Goal: Task Accomplishment & Management: Manage account settings

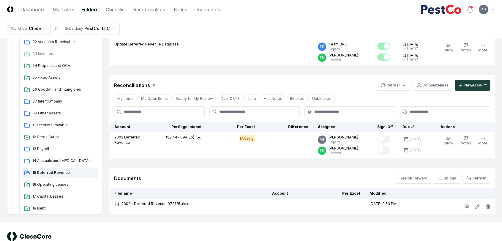
scroll to position [115, 0]
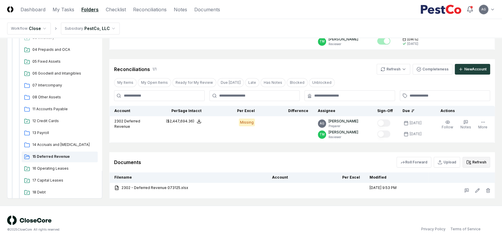
click at [477, 163] on button "Refresh" at bounding box center [477, 162] width 28 height 11
click at [277, 158] on div "Documents Roll Forward Upload Refresh" at bounding box center [302, 162] width 376 height 11
click at [359, 205] on main "Browse Workflow Permanent File 2025 2025-08 2025-07 01 Cash 02 Accounts Receiva…" at bounding box center [251, 64] width 502 height 283
click at [477, 160] on button "Refresh" at bounding box center [477, 162] width 28 height 11
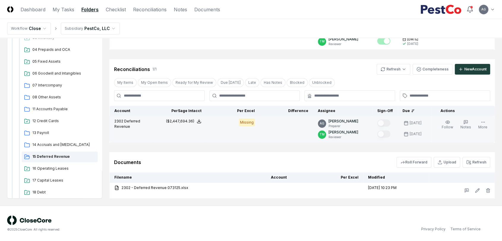
click at [246, 126] on td "Missing" at bounding box center [233, 129] width 54 height 26
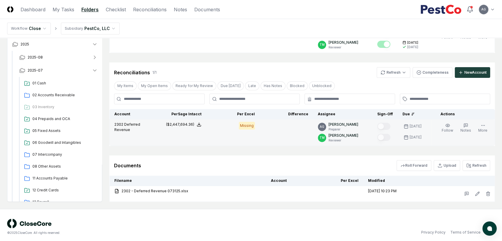
scroll to position [115, 0]
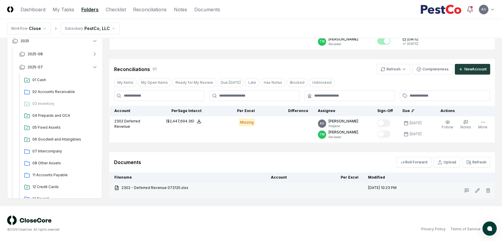
click at [247, 197] on td "2302 - Deferred Revenue 073125.xlsx" at bounding box center [188, 191] width 157 height 16
click at [232, 147] on div "Cancel Reassign July 2025: 15 Deferred Revenue View on One Drive Checklist 2 / …" at bounding box center [302, 64] width 386 height 268
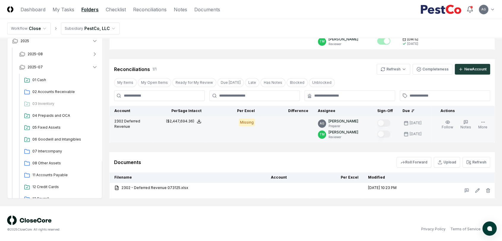
click at [248, 121] on div "Missing" at bounding box center [247, 123] width 16 height 8
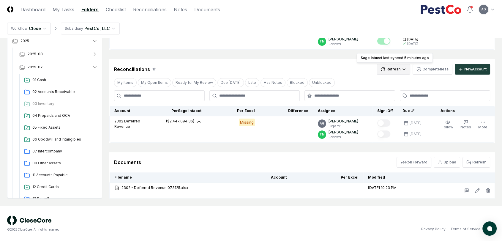
click at [384, 70] on html "CloseCore Dashboard My Tasks Folders Checklist Reconciliations Notes Documents …" at bounding box center [251, 63] width 502 height 356
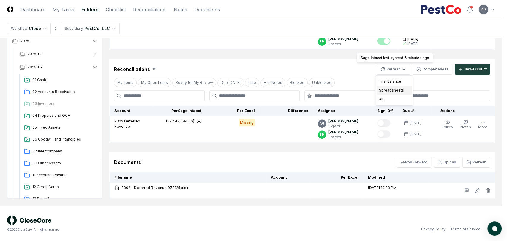
click at [385, 90] on div "Spreadsheets" at bounding box center [394, 90] width 35 height 9
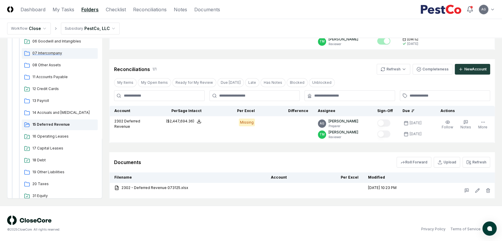
scroll to position [99, 0]
click at [271, 162] on div "Documents Roll Forward Upload Refresh" at bounding box center [302, 162] width 376 height 11
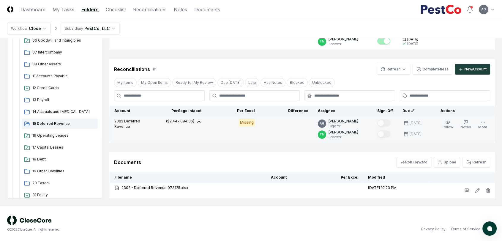
click at [248, 124] on div "Missing" at bounding box center [247, 123] width 16 height 8
click at [485, 123] on icon "button" at bounding box center [483, 122] width 5 height 5
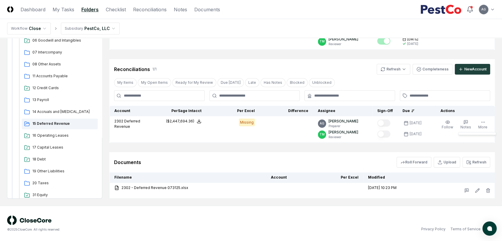
click at [235, 164] on div "Documents Roll Forward Upload Refresh" at bounding box center [302, 162] width 376 height 11
click at [268, 160] on div "Documents Roll Forward Upload Refresh" at bounding box center [302, 162] width 376 height 11
click at [218, 161] on div "Documents Roll Forward Upload Refresh" at bounding box center [302, 162] width 376 height 11
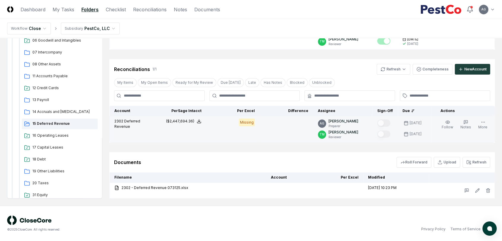
click at [271, 134] on td at bounding box center [287, 129] width 54 height 26
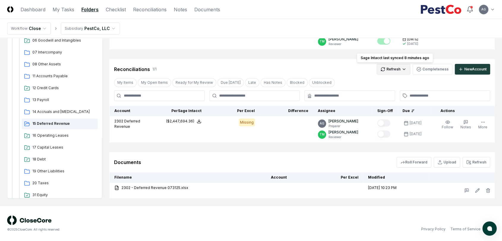
click at [390, 67] on html "CloseCore Dashboard My Tasks Folders Checklist Reconciliations Notes Documents …" at bounding box center [251, 63] width 502 height 356
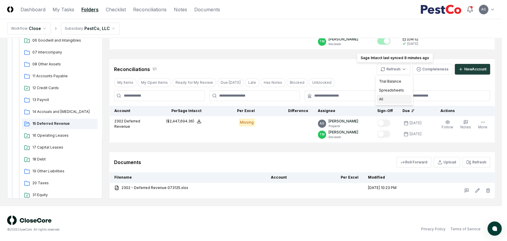
click at [387, 101] on div "All" at bounding box center [394, 99] width 35 height 9
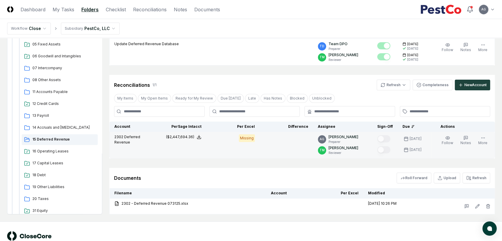
scroll to position [115, 0]
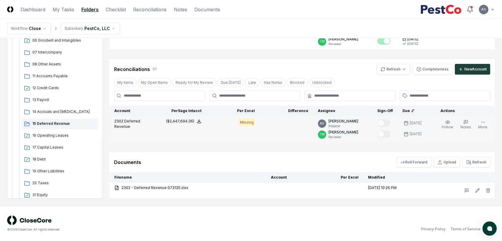
click at [252, 122] on div "Missing" at bounding box center [247, 123] width 16 height 8
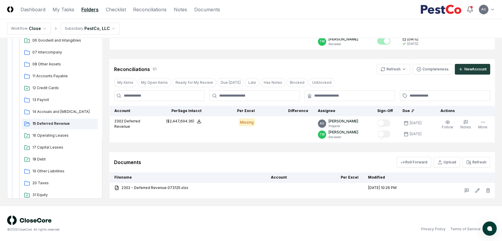
click at [202, 149] on div "Cancel Reassign July 2025: 15 Deferred Revenue View on One Drive Checklist 2 / …" at bounding box center [302, 64] width 386 height 268
click at [474, 162] on button "Refresh" at bounding box center [477, 162] width 28 height 11
click at [293, 172] on th "Account" at bounding box center [288, 177] width 44 height 10
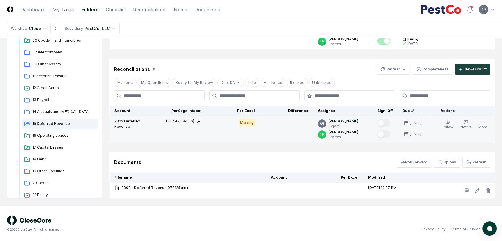
click at [251, 125] on div "Missing" at bounding box center [247, 123] width 16 height 8
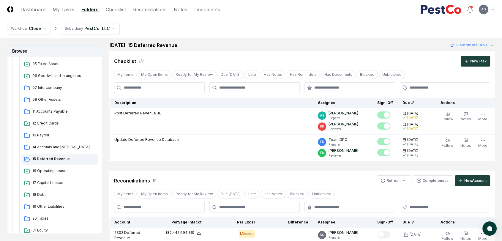
scroll to position [0, 0]
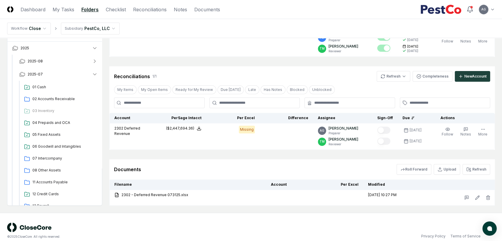
scroll to position [115, 0]
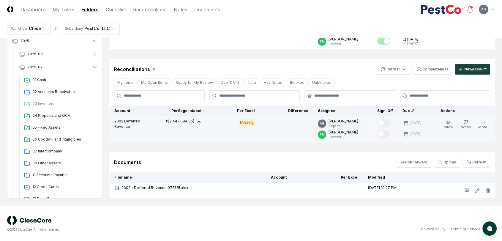
click at [245, 120] on div "Missing" at bounding box center [247, 123] width 16 height 8
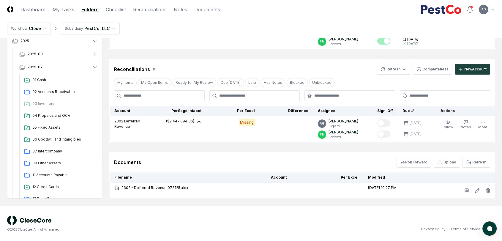
click at [307, 206] on div "© 2025 CloseCore. All rights reserved. Privacy Policy Terms of Service" at bounding box center [251, 224] width 502 height 36
click at [233, 52] on div "Cancel Reassign July 2025: 15 Deferred Revenue View on One Drive Checklist 2 / …" at bounding box center [302, 64] width 386 height 268
click at [227, 143] on div "Cancel Reassign July 2025: 15 Deferred Revenue View on One Drive Checklist 2 / …" at bounding box center [302, 64] width 386 height 268
click at [255, 153] on div "Documents Roll Forward Upload Refresh" at bounding box center [302, 162] width 386 height 20
click at [476, 161] on button "Refresh" at bounding box center [477, 162] width 28 height 11
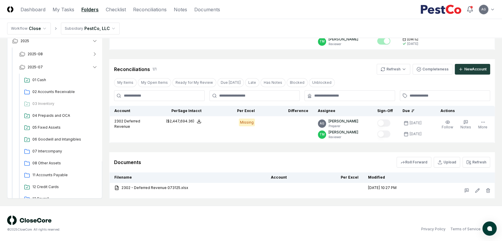
click at [249, 155] on div "Documents Roll Forward Upload Refresh" at bounding box center [302, 162] width 386 height 20
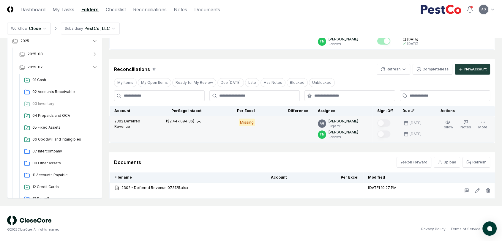
click at [248, 121] on div "Missing" at bounding box center [247, 123] width 16 height 8
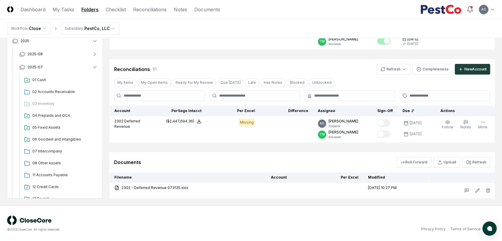
drag, startPoint x: 269, startPoint y: 158, endPoint x: 276, endPoint y: 161, distance: 8.3
click at [269, 158] on div "Documents Roll Forward Upload Refresh" at bounding box center [302, 162] width 376 height 11
click at [480, 163] on button "Refresh" at bounding box center [477, 162] width 28 height 11
click at [328, 151] on div "Cancel Reassign [DATE]: 15 Deferred Revenue View on One Drive Checklist 2 / 2 N…" at bounding box center [302, 64] width 386 height 268
click at [267, 157] on div "Documents Roll Forward Upload Refresh" at bounding box center [302, 162] width 376 height 11
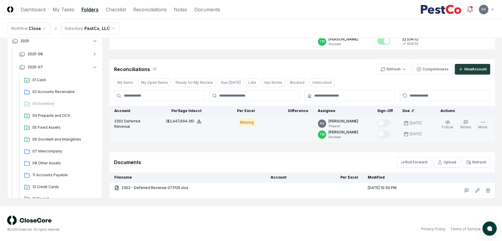
click at [246, 124] on div "Missing" at bounding box center [247, 123] width 16 height 8
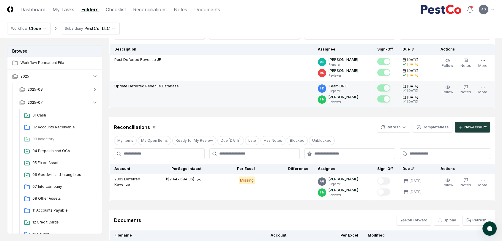
scroll to position [69, 0]
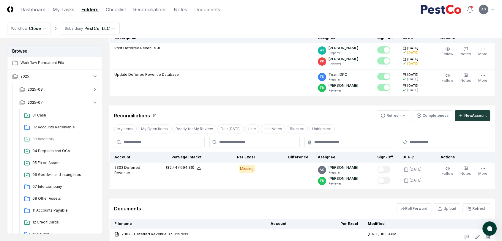
click at [64, 15] on header "CloseCore Dashboard My Tasks Folders Checklist Reconciliations Notes Documents …" at bounding box center [251, 9] width 502 height 19
click at [63, 10] on link "My Tasks" at bounding box center [64, 9] width 22 height 7
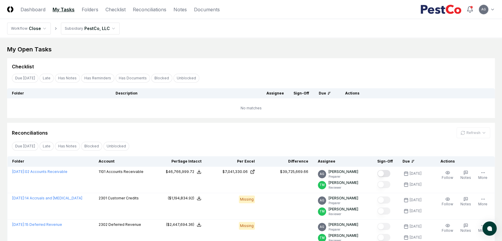
click at [217, 120] on div "My Open Tasks Cancel Reassign Checklist Due Today Late Has Notes Has Reminders …" at bounding box center [251, 145] width 488 height 201
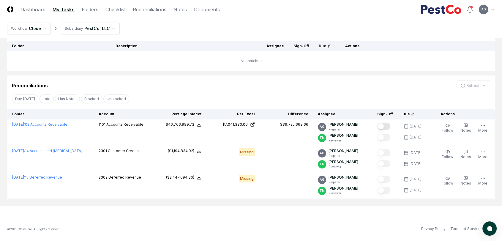
scroll to position [48, 0]
click at [171, 67] on td "No matches" at bounding box center [251, 61] width 488 height 20
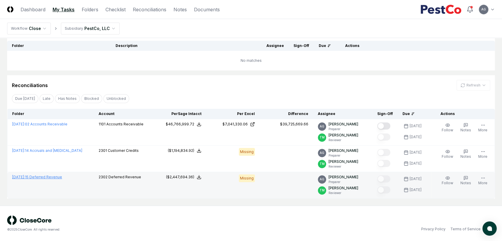
click at [55, 179] on link "July 2025 : 15 Deferred Revenue" at bounding box center [37, 177] width 50 height 4
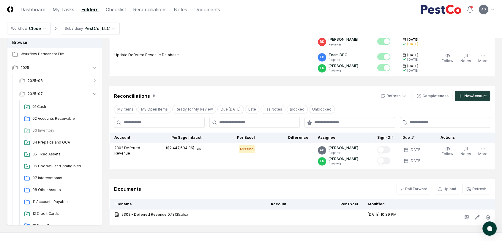
scroll to position [115, 0]
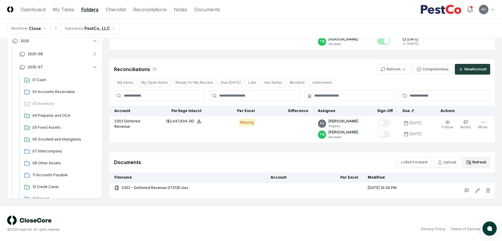
click at [479, 162] on button "Refresh" at bounding box center [477, 162] width 28 height 11
click at [342, 159] on div "Documents Roll Forward Upload Refresh" at bounding box center [302, 162] width 376 height 11
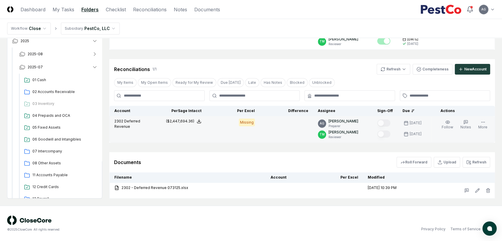
click at [244, 122] on div "Missing" at bounding box center [247, 123] width 16 height 8
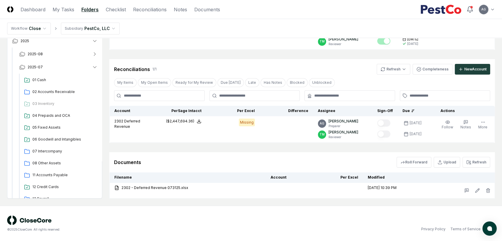
click at [217, 157] on div "Documents Roll Forward Upload Refresh" at bounding box center [302, 162] width 376 height 11
click at [248, 220] on div "© 2025 CloseCore. All rights reserved." at bounding box center [129, 224] width 244 height 16
click at [305, 219] on div "© 2025 CloseCore. All rights reserved. Privacy Policy Terms of Service" at bounding box center [251, 224] width 488 height 16
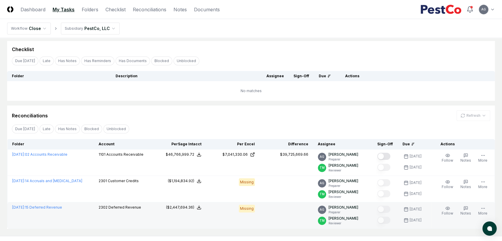
scroll to position [33, 0]
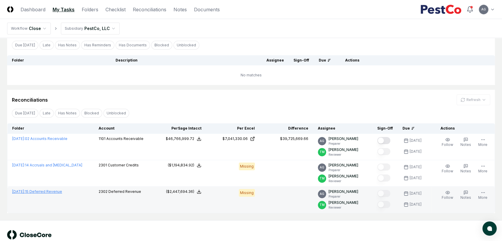
click at [54, 192] on link "[DATE] : 15 Deferred Revenue" at bounding box center [37, 191] width 50 height 4
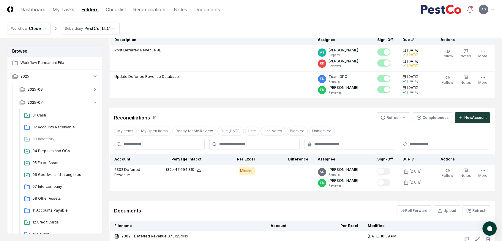
scroll to position [115, 0]
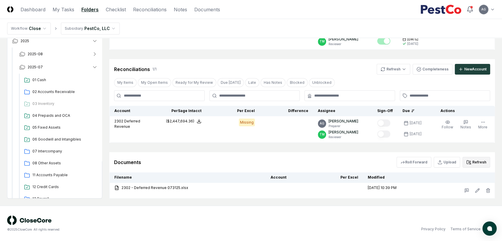
click at [475, 164] on button "Refresh" at bounding box center [477, 162] width 28 height 11
click at [293, 165] on div "Documents Roll Forward Upload Refresh" at bounding box center [302, 162] width 376 height 11
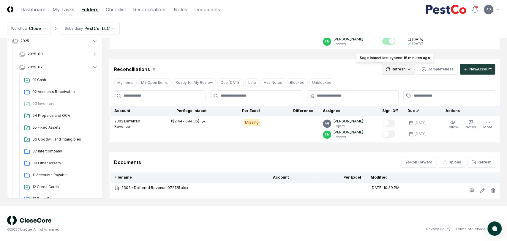
click at [394, 70] on html "CloseCore Dashboard My Tasks Folders Checklist Reconciliations Notes Documents …" at bounding box center [253, 63] width 507 height 356
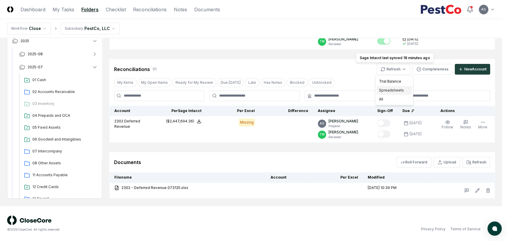
click at [387, 93] on div "Spreadsheets" at bounding box center [394, 90] width 35 height 9
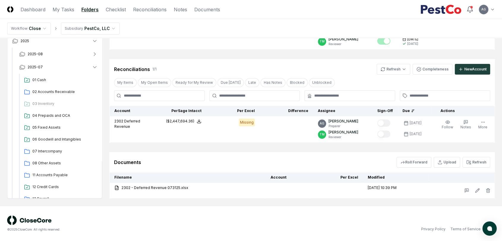
click at [253, 158] on div "Documents Roll Forward Upload Refresh" at bounding box center [302, 162] width 376 height 11
drag, startPoint x: 181, startPoint y: 187, endPoint x: 184, endPoint y: 203, distance: 15.8
click at [184, 203] on main "Browse Workflow Permanent File 2025 2025-08 2025-07 01 Cash 02 Accounts Receiva…" at bounding box center [251, 64] width 502 height 283
click at [209, 201] on main "Browse Workflow Permanent File 2025 2025-08 2025-07 01 Cash 02 Accounts Receiva…" at bounding box center [251, 64] width 502 height 283
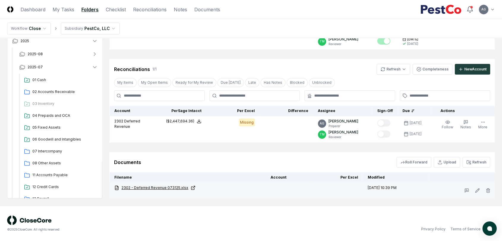
click at [191, 188] on icon at bounding box center [193, 188] width 5 height 5
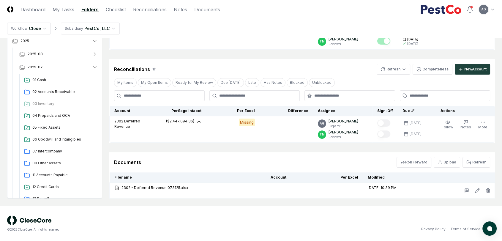
click at [292, 162] on div "Documents Roll Forward Upload Refresh" at bounding box center [302, 162] width 376 height 11
click at [466, 161] on button "Refresh" at bounding box center [477, 162] width 28 height 11
click at [373, 162] on div "Documents Roll Forward Upload Refresh" at bounding box center [302, 162] width 376 height 11
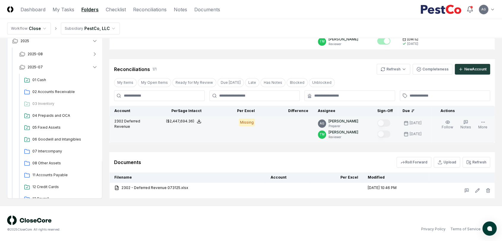
click at [276, 139] on td at bounding box center [287, 129] width 54 height 26
click at [247, 124] on div "Missing" at bounding box center [247, 123] width 16 height 8
click at [253, 138] on td "Missing" at bounding box center [233, 129] width 54 height 26
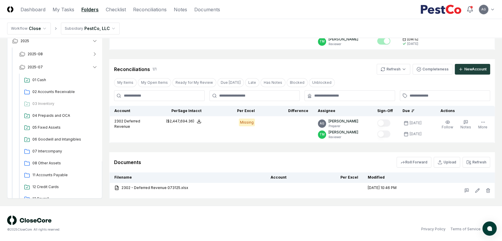
click at [309, 223] on div "© 2025 CloseCore. All rights reserved. Privacy Policy Terms of Service" at bounding box center [251, 224] width 488 height 16
click at [269, 153] on div "Documents Roll Forward Upload Refresh" at bounding box center [302, 162] width 386 height 20
click at [228, 216] on div "© 2025 CloseCore. All rights reserved." at bounding box center [129, 224] width 244 height 16
click at [224, 152] on div "Documents Roll Forward Upload Refresh" at bounding box center [302, 162] width 386 height 20
click at [477, 162] on button "Refresh" at bounding box center [477, 162] width 28 height 11
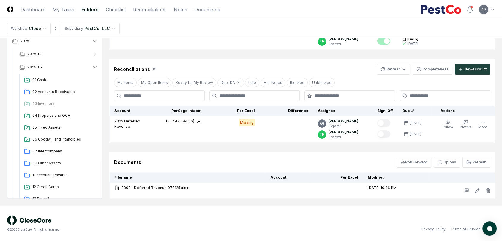
click at [227, 150] on div "Cancel Reassign July 2025: 15 Deferred Revenue View on One Drive Checklist 2 / …" at bounding box center [302, 64] width 386 height 268
click at [492, 229] on span "atlas-launcher" at bounding box center [490, 229] width 6 height 6
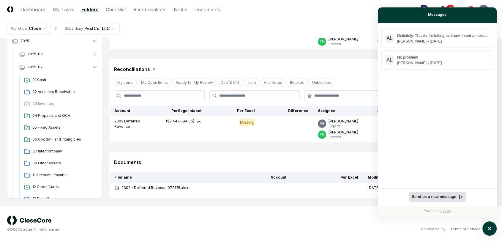
click at [431, 195] on span "Send us a new message" at bounding box center [434, 196] width 45 height 4
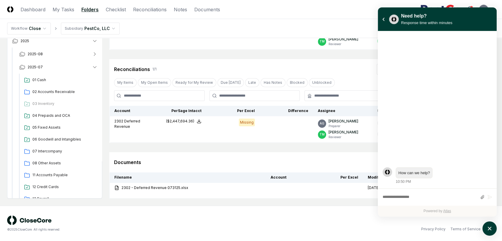
click at [429, 193] on div "Write a message..." at bounding box center [430, 197] width 95 height 11
click at [426, 198] on textarea "atlas-composer" at bounding box center [430, 198] width 95 height 8
click at [382, 196] on div "**********" at bounding box center [437, 196] width 119 height 17
drag, startPoint x: 394, startPoint y: 198, endPoint x: 423, endPoint y: 197, distance: 29.1
click at [423, 197] on textarea "**********" at bounding box center [430, 198] width 95 height 8
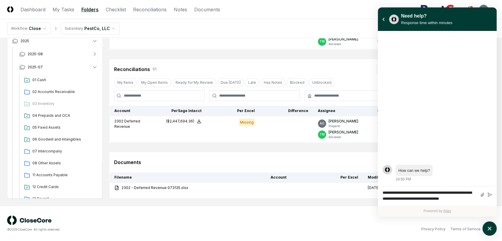
click at [438, 201] on textarea "**********" at bounding box center [430, 195] width 95 height 13
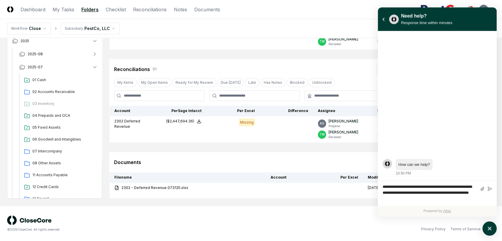
click at [440, 202] on textarea "**********" at bounding box center [430, 192] width 95 height 19
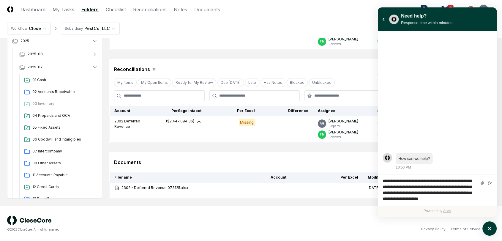
scroll to position [2, 0]
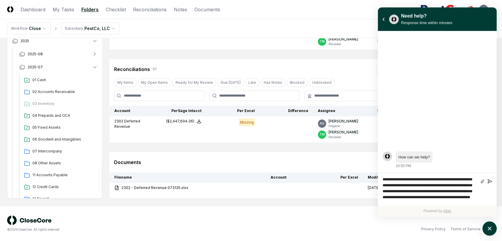
type textarea "**********"
click at [490, 180] on icon "atlas-composer" at bounding box center [490, 181] width 4 height 4
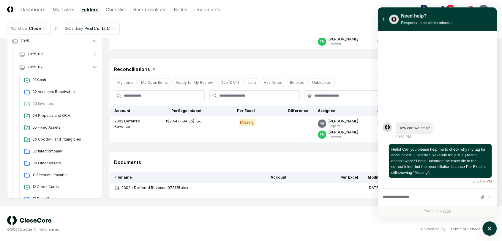
click at [278, 150] on div "Cancel Reassign July 2025: 15 Deferred Revenue View on One Drive Checklist 2 / …" at bounding box center [302, 64] width 386 height 268
click at [182, 216] on div "© 2025 CloseCore. All rights reserved." at bounding box center [129, 224] width 244 height 16
click at [208, 148] on div "Cancel Reassign July 2025: 15 Deferred Revenue View on One Drive Checklist 2 / …" at bounding box center [302, 64] width 386 height 268
click at [382, 18] on button "atlas-back-button" at bounding box center [384, 19] width 7 height 7
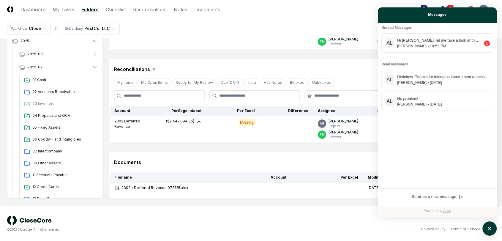
click at [295, 227] on div "Privacy Policy Terms of Service" at bounding box center [373, 229] width 244 height 5
click at [445, 47] on div "Andrew 10:53 PM" at bounding box center [439, 45] width 84 height 5
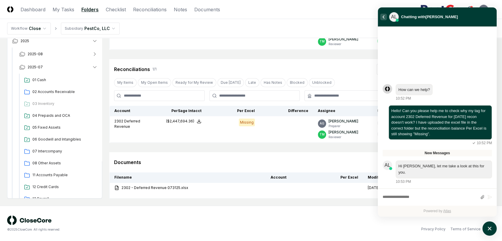
click at [385, 15] on button "atlas-back-button" at bounding box center [384, 17] width 7 height 7
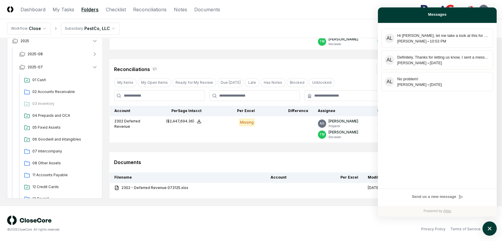
click at [219, 153] on div "Documents Roll Forward Upload Refresh" at bounding box center [302, 162] width 386 height 20
click at [257, 43] on td "Update Deferred Revenue Database" at bounding box center [212, 36] width 204 height 26
click at [465, 18] on div "Messages" at bounding box center [437, 15] width 119 height 16
click at [489, 225] on icon "atlas-launcher" at bounding box center [490, 228] width 9 height 9
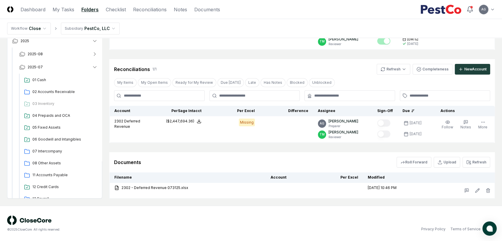
click at [424, 210] on div "© 2025 CloseCore. All rights reserved. Privacy Policy Terms of Service" at bounding box center [251, 224] width 502 height 36
click at [496, 227] on button "atlas-launcher" at bounding box center [490, 228] width 14 height 14
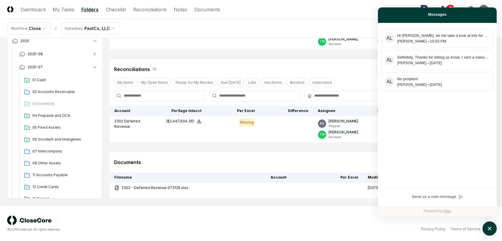
click at [319, 227] on div "Privacy Policy Terms of Service" at bounding box center [373, 229] width 244 height 5
click at [488, 229] on icon "atlas-launcher" at bounding box center [490, 228] width 9 height 9
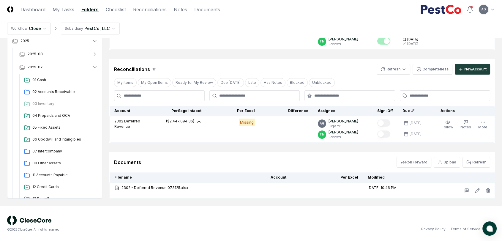
click at [333, 221] on div "© 2025 CloseCore. All rights reserved. Privacy Policy Terms of Service" at bounding box center [251, 224] width 488 height 16
click at [316, 212] on div "© 2025 CloseCore. All rights reserved. Privacy Policy Terms of Service" at bounding box center [251, 224] width 502 height 36
click at [303, 155] on div "Documents Roll Forward Upload Refresh" at bounding box center [302, 162] width 386 height 20
click at [302, 151] on div "Cancel Reassign July 2025: 15 Deferred Revenue View on One Drive Checklist 2 / …" at bounding box center [302, 64] width 386 height 268
click at [487, 228] on span "atlas-launcher" at bounding box center [490, 229] width 6 height 6
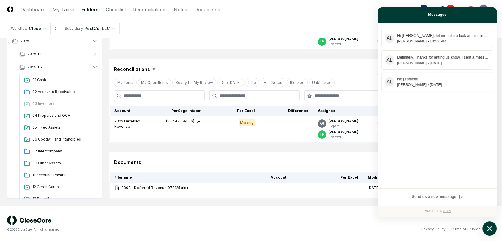
click at [491, 228] on icon "atlas-launcher" at bounding box center [490, 228] width 9 height 9
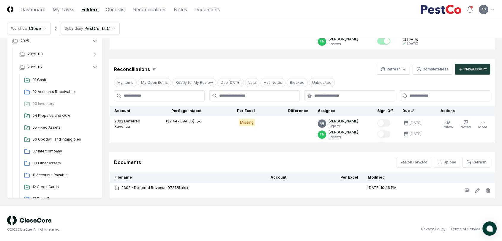
click at [283, 229] on div "Privacy Policy Terms of Service" at bounding box center [373, 229] width 244 height 5
click at [44, 92] on span "02 Accounts Receivable" at bounding box center [63, 91] width 63 height 5
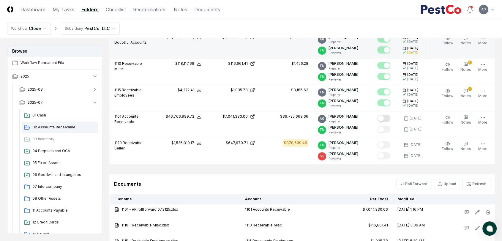
scroll to position [264, 0]
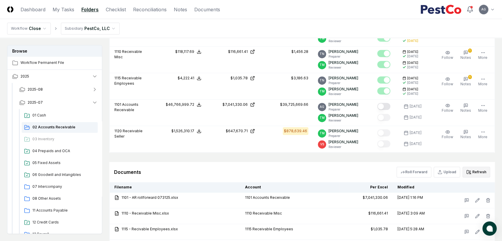
click at [488, 169] on button "Refresh" at bounding box center [477, 172] width 28 height 11
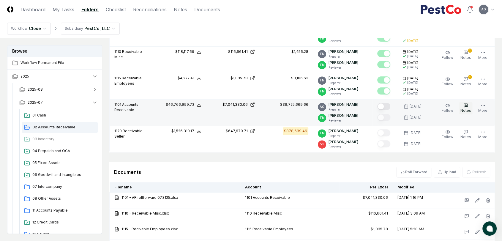
click at [466, 109] on span "Notes" at bounding box center [466, 110] width 11 height 4
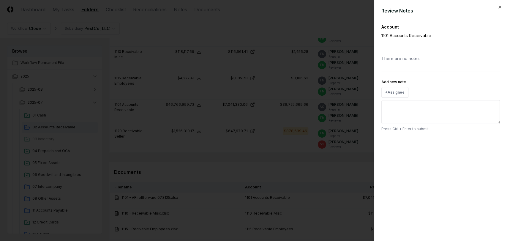
click at [298, 161] on div at bounding box center [253, 120] width 507 height 241
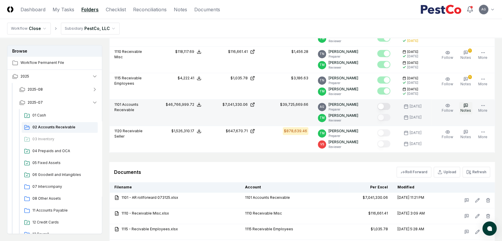
click at [466, 109] on span "Notes" at bounding box center [466, 110] width 11 height 4
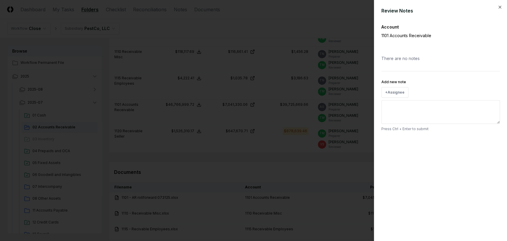
click at [395, 106] on textarea "Add new note" at bounding box center [441, 112] width 119 height 24
paste textarea "**********"
type textarea "*"
type textarea "**********"
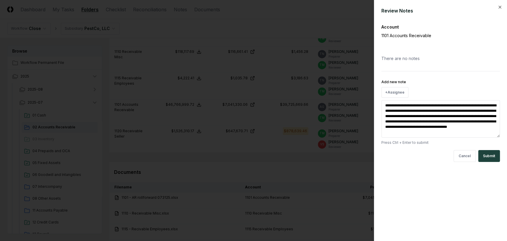
drag, startPoint x: 390, startPoint y: 131, endPoint x: 408, endPoint y: 131, distance: 17.8
click at [408, 131] on textarea "**********" at bounding box center [441, 118] width 119 height 37
type textarea "*"
type textarea "**********"
type textarea "*"
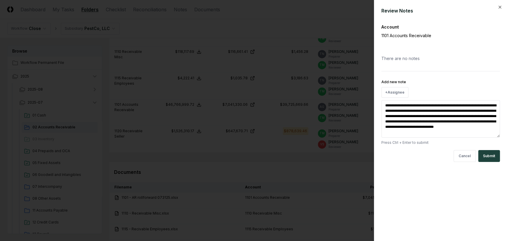
type textarea "**********"
type textarea "*"
type textarea "**********"
type textarea "*"
type textarea "**********"
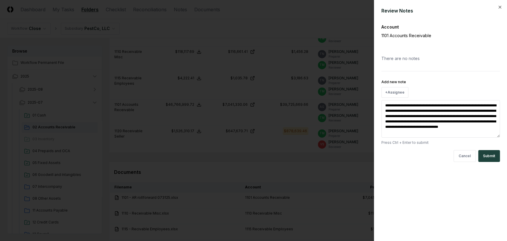
type textarea "*"
type textarea "**********"
type textarea "*"
type textarea "**********"
type textarea "*"
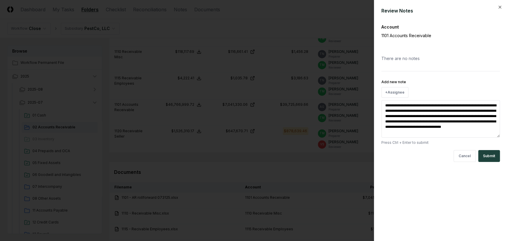
type textarea "**********"
type textarea "*"
type textarea "**********"
type textarea "*"
type textarea "**********"
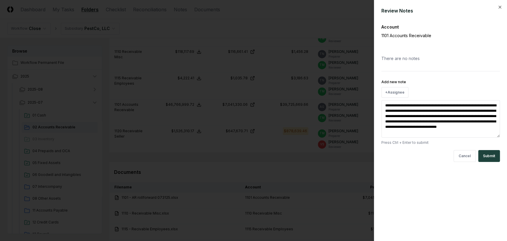
type textarea "*"
type textarea "**********"
type textarea "*"
type textarea "**********"
type textarea "*"
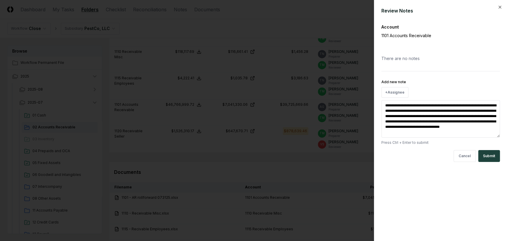
type textarea "**********"
type textarea "*"
type textarea "**********"
type textarea "*"
type textarea "**********"
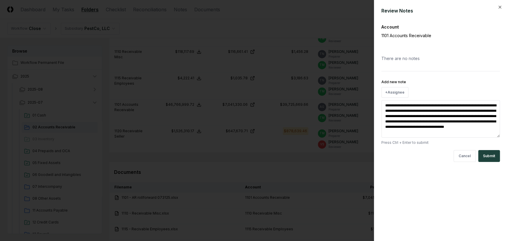
type textarea "*"
type textarea "**********"
type textarea "*"
type textarea "**********"
click at [489, 156] on button "Submit" at bounding box center [490, 156] width 22 height 12
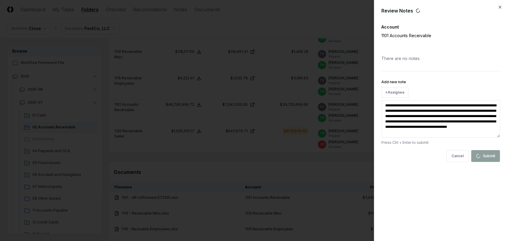
type textarea "*"
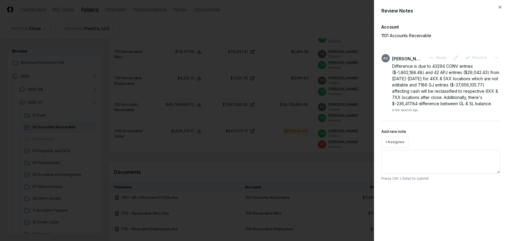
click at [319, 163] on div at bounding box center [253, 120] width 507 height 241
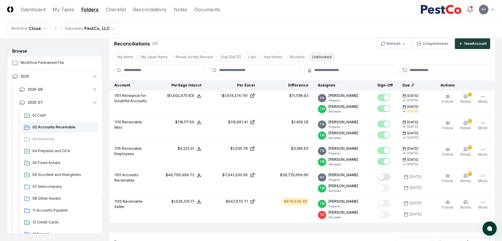
scroll to position [99, 0]
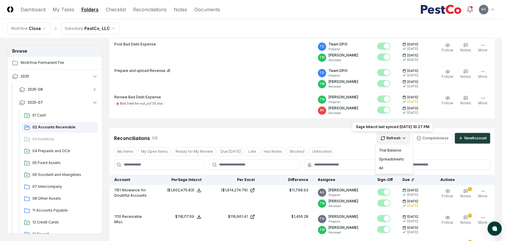
click at [397, 138] on html "CloseCore Dashboard My Tasks Folders Checklist Reconciliations Notes Documents …" at bounding box center [253, 213] width 507 height 625
click at [397, 151] on div "Trial Balance" at bounding box center [394, 150] width 35 height 9
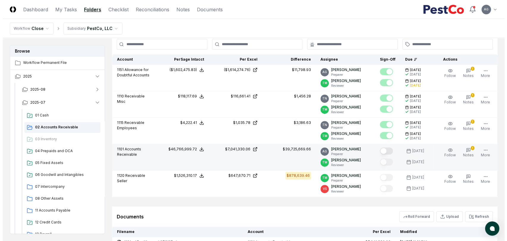
scroll to position [231, 0]
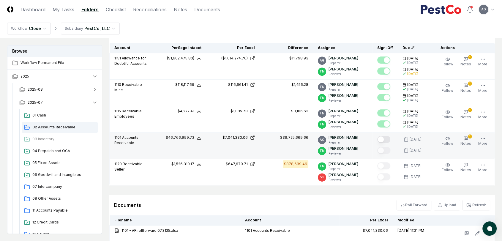
click at [298, 139] on div "$39,725,669.66" at bounding box center [294, 137] width 28 height 5
click at [465, 139] on icon "button" at bounding box center [466, 138] width 5 height 5
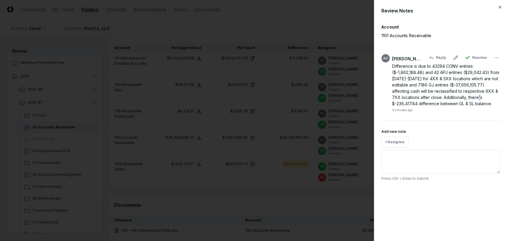
click at [397, 104] on div "Difference is due to 43294 CONV entries ($-1,862,188.48) and 42 APJ entries ($2…" at bounding box center [446, 85] width 108 height 44
click at [457, 55] on icon at bounding box center [456, 57] width 5 height 5
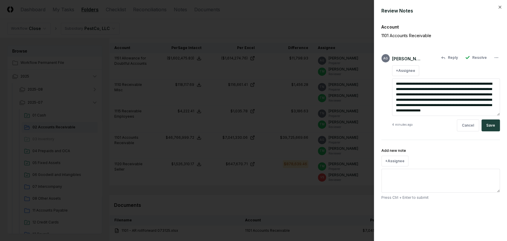
scroll to position [5, 0]
click at [470, 106] on textarea "**********" at bounding box center [446, 96] width 108 height 37
type textarea "*"
type textarea "**********"
click at [492, 123] on button "Save" at bounding box center [491, 126] width 18 height 12
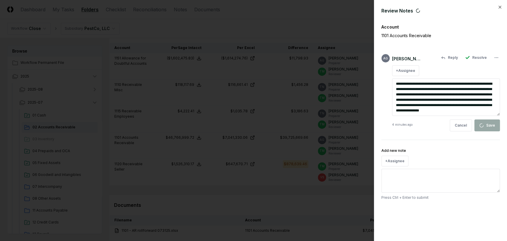
type textarea "*"
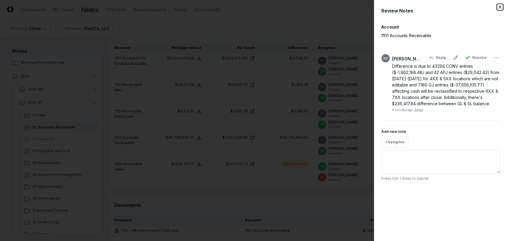
click at [500, 6] on icon "button" at bounding box center [500, 7] width 5 height 5
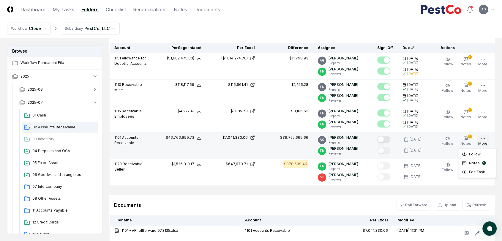
click at [484, 139] on icon "button" at bounding box center [483, 138] width 5 height 5
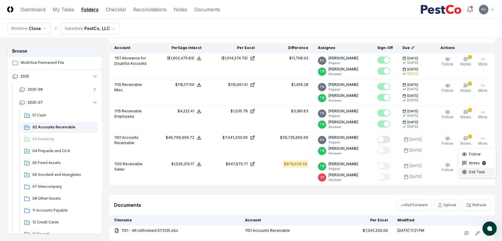
click at [477, 170] on span "Edit Task" at bounding box center [477, 171] width 16 height 5
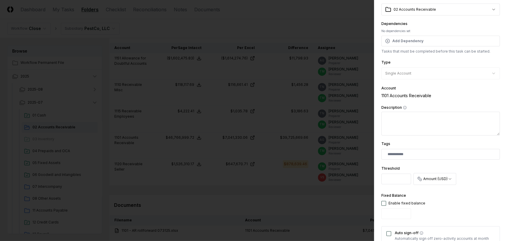
scroll to position [66, 0]
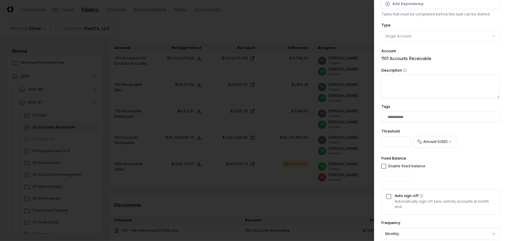
click at [386, 141] on input "**********" at bounding box center [397, 141] width 30 height 11
drag, startPoint x: 386, startPoint y: 141, endPoint x: 406, endPoint y: 141, distance: 19.9
click at [406, 141] on input "**********" at bounding box center [397, 141] width 30 height 11
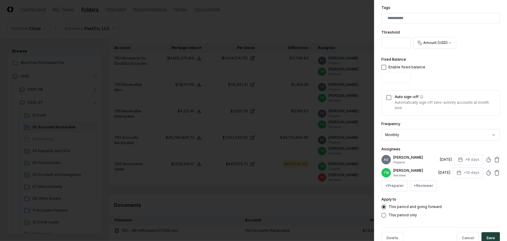
scroll to position [188, 0]
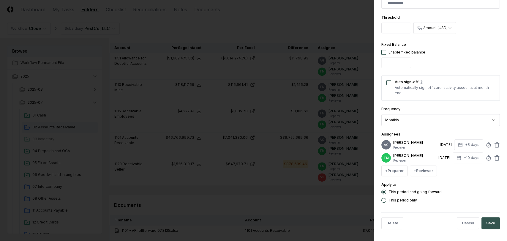
type input "**********"
click at [486, 222] on button "Save" at bounding box center [491, 223] width 18 height 12
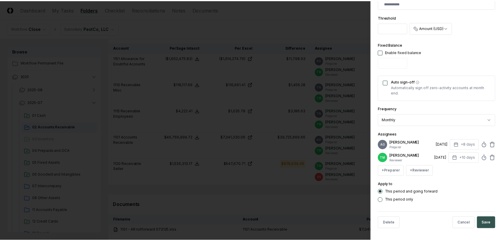
scroll to position [0, 0]
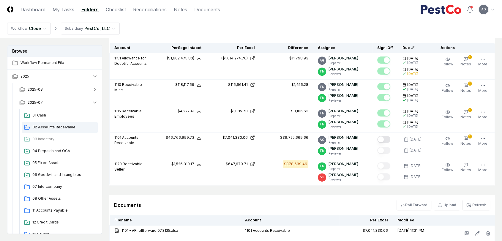
click at [323, 208] on div "Documents Roll Forward Upload Refresh" at bounding box center [302, 205] width 376 height 11
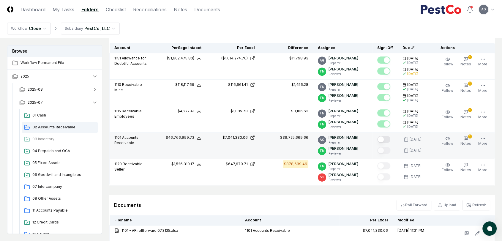
click at [386, 139] on button "Mark complete" at bounding box center [384, 139] width 13 height 7
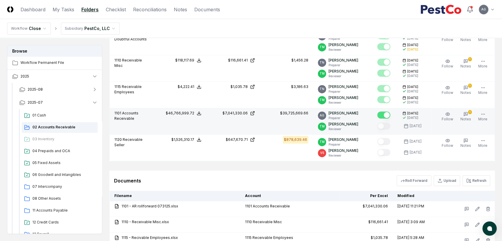
scroll to position [252, 0]
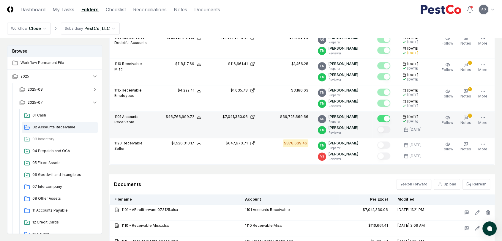
click at [334, 177] on div "Documents Roll Forward Upload Refresh" at bounding box center [302, 184] width 386 height 20
click at [63, 12] on link "My Tasks" at bounding box center [64, 9] width 22 height 7
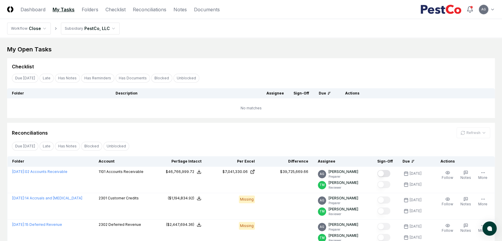
click at [177, 128] on div "Reconciliations Refresh" at bounding box center [251, 133] width 479 height 11
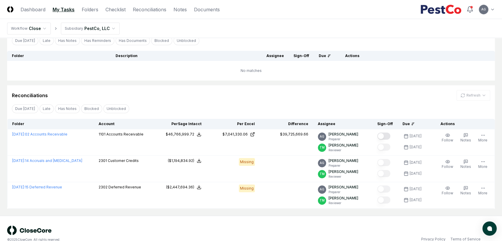
scroll to position [21, 0]
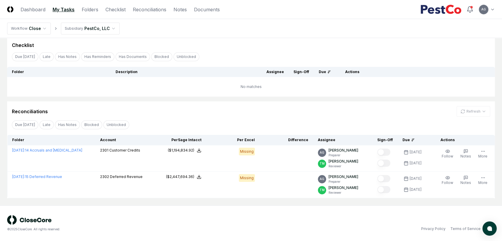
click at [178, 116] on div "Reconciliations Refresh" at bounding box center [251, 111] width 479 height 11
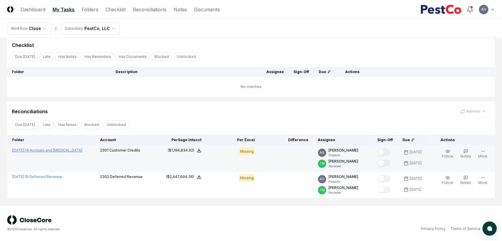
click at [56, 150] on link "July 2025 : 14 Accruals and OCL" at bounding box center [47, 150] width 70 height 4
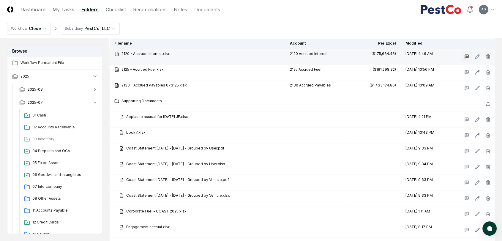
scroll to position [781, 0]
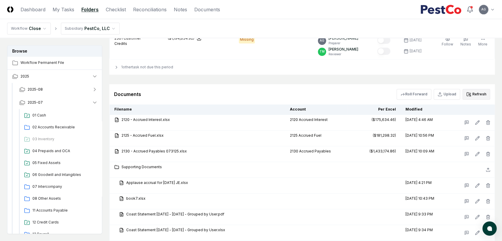
click at [479, 94] on button "Refresh" at bounding box center [477, 94] width 28 height 11
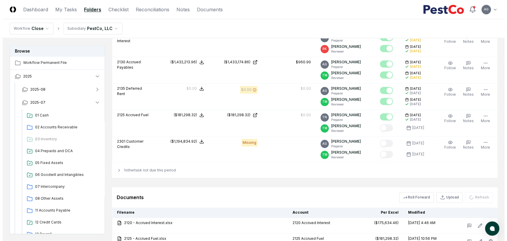
scroll to position [666, 0]
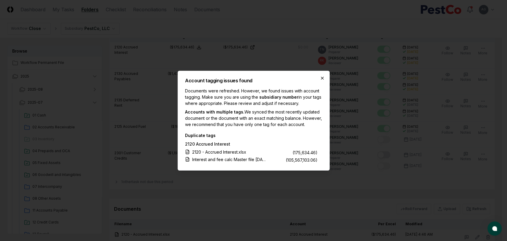
click at [320, 77] on icon "button" at bounding box center [322, 78] width 5 height 5
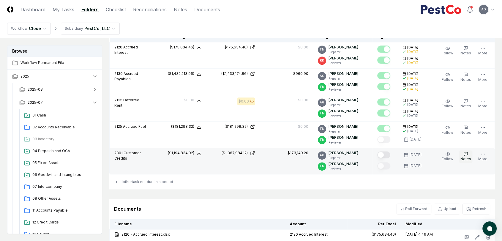
click at [464, 152] on button "Notes" at bounding box center [466, 156] width 13 height 12
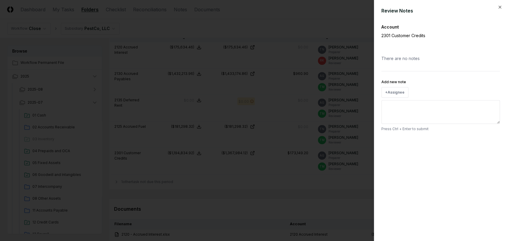
click at [414, 110] on textarea "Add new note" at bounding box center [441, 112] width 119 height 24
paste textarea "**********"
type textarea "*"
type textarea "**********"
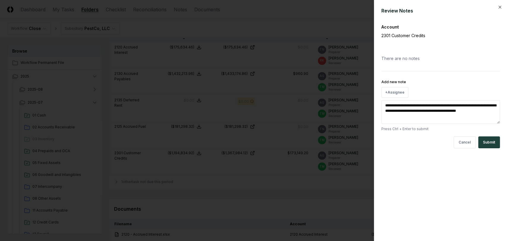
click at [422, 107] on textarea "**********" at bounding box center [441, 112] width 119 height 24
drag, startPoint x: 463, startPoint y: 105, endPoint x: 466, endPoint y: 105, distance: 3.3
click at [466, 105] on textarea "**********" at bounding box center [441, 112] width 119 height 24
type textarea "*"
type textarea "**********"
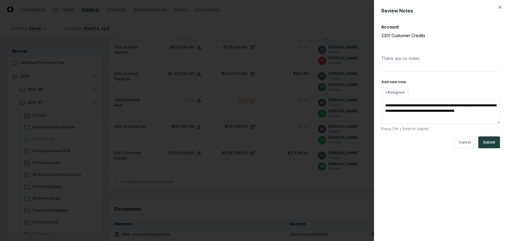
type textarea "*"
type textarea "**********"
type textarea "*"
type textarea "**********"
type textarea "*"
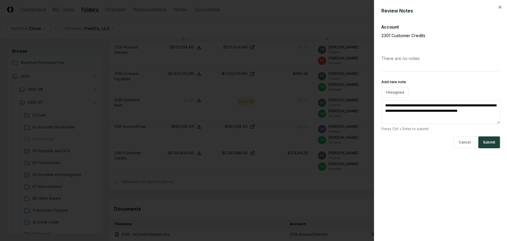
type textarea "**********"
type textarea "*"
type textarea "**********"
type textarea "*"
type textarea "**********"
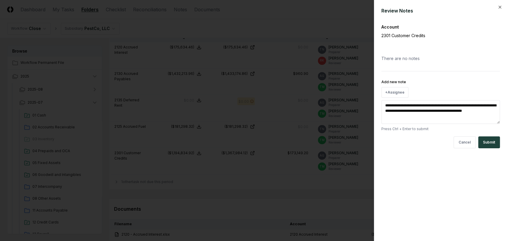
type textarea "*"
type textarea "**********"
drag, startPoint x: 422, startPoint y: 106, endPoint x: 440, endPoint y: 106, distance: 17.8
click at [440, 106] on textarea "**********" at bounding box center [441, 112] width 119 height 24
type textarea "*"
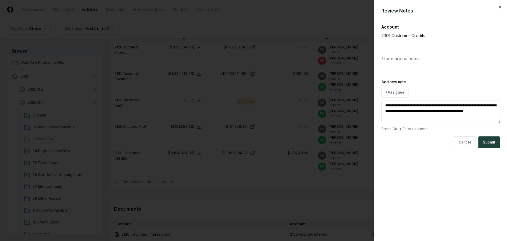
type textarea "**********"
type textarea "*"
type textarea "**********"
type textarea "*"
type textarea "**********"
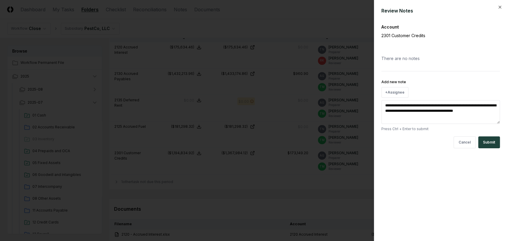
type textarea "*"
type textarea "**********"
type textarea "*"
type textarea "**********"
type textarea "*"
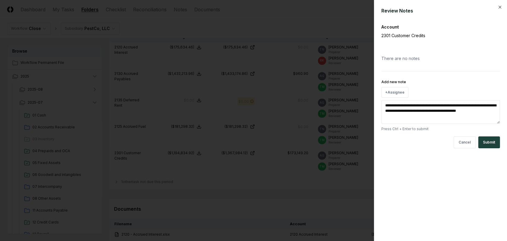
type textarea "**********"
type textarea "*"
type textarea "**********"
type textarea "*"
type textarea "**********"
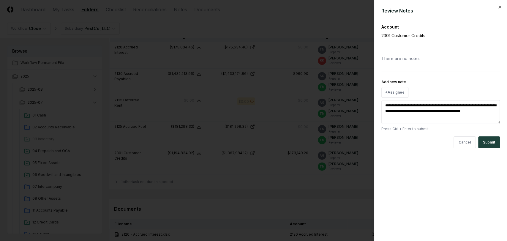
type textarea "*"
type textarea "**********"
click at [427, 104] on textarea "**********" at bounding box center [441, 112] width 119 height 24
type textarea "*"
type textarea "**********"
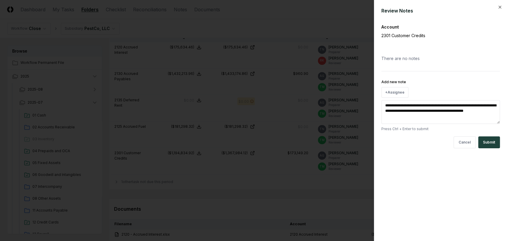
click at [462, 111] on textarea "**********" at bounding box center [441, 112] width 119 height 24
type textarea "*"
type textarea "**********"
type textarea "*"
type textarea "**********"
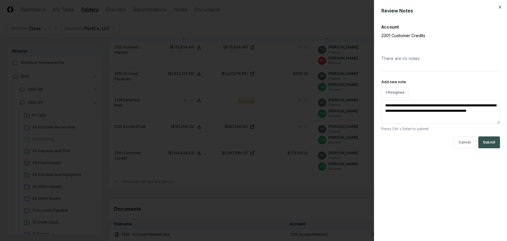
type textarea "*"
type textarea "**********"
type textarea "*"
type textarea "**********"
type textarea "*"
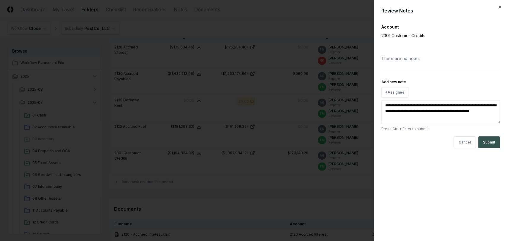
type textarea "**********"
type textarea "*"
type textarea "**********"
type textarea "*"
type textarea "**********"
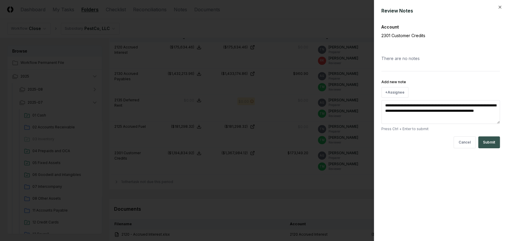
type textarea "*"
type textarea "**********"
type textarea "*"
type textarea "**********"
type textarea "*"
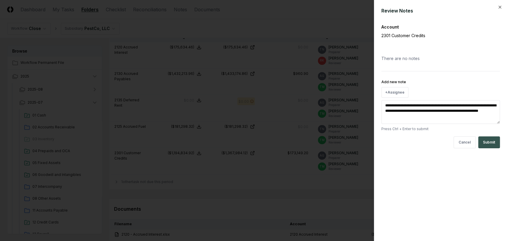
type textarea "**********"
type textarea "*"
type textarea "**********"
type textarea "*"
type textarea "**********"
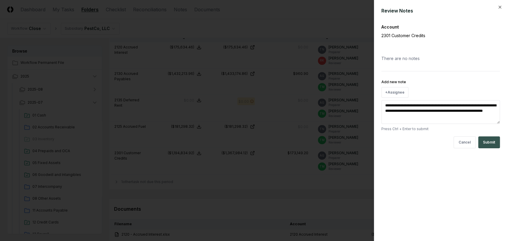
type textarea "*"
type textarea "**********"
type textarea "*"
type textarea "**********"
type textarea "*"
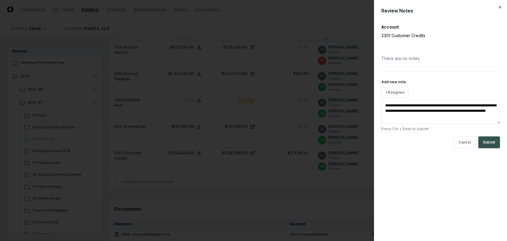
type textarea "**********"
type textarea "*"
type textarea "**********"
click at [491, 144] on button "Submit" at bounding box center [490, 142] width 22 height 12
type textarea "*"
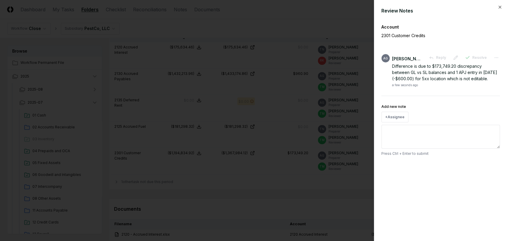
click at [359, 193] on div at bounding box center [253, 120] width 507 height 241
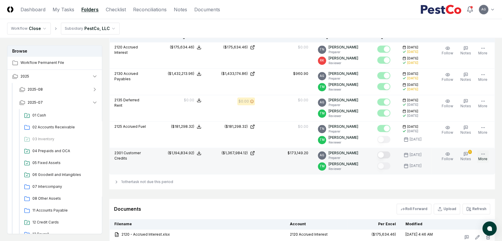
click at [483, 156] on button "More" at bounding box center [483, 156] width 12 height 12
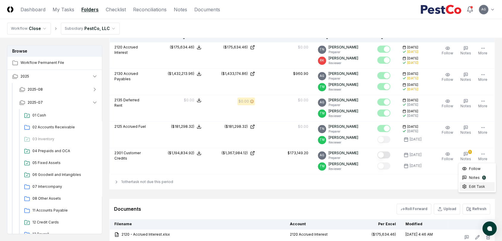
click at [469, 188] on span "Edit Task" at bounding box center [477, 186] width 16 height 5
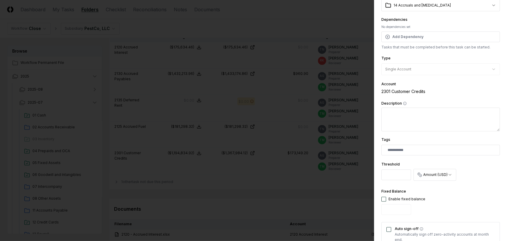
drag, startPoint x: 385, startPoint y: 174, endPoint x: 417, endPoint y: 179, distance: 33.0
click at [417, 179] on div "**********" at bounding box center [441, 171] width 119 height 23
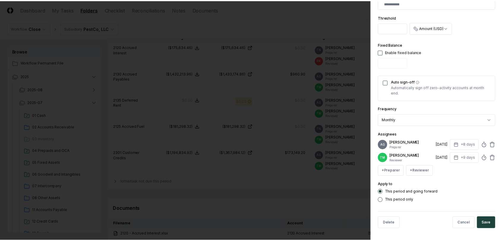
scroll to position [188, 0]
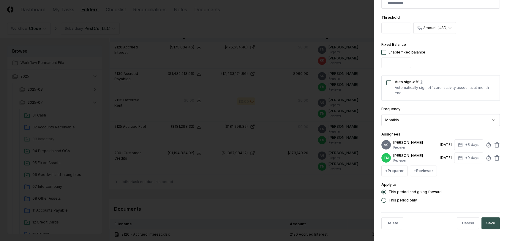
type input "*********"
click at [486, 221] on button "Save" at bounding box center [491, 223] width 18 height 12
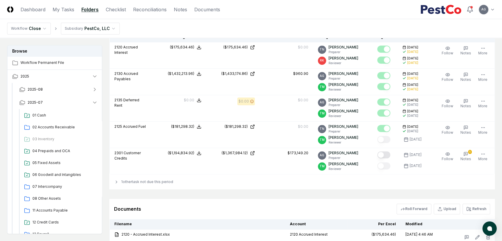
click at [309, 206] on div "Documents Roll Forward Upload Refresh" at bounding box center [302, 209] width 376 height 11
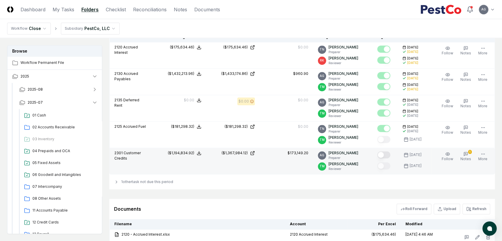
click at [390, 154] on button "Mark complete" at bounding box center [384, 154] width 13 height 7
drag, startPoint x: 475, startPoint y: 209, endPoint x: 498, endPoint y: 202, distance: 23.7
click at [475, 209] on button "Refresh" at bounding box center [477, 209] width 28 height 11
click at [334, 187] on div "1 other task not due this period" at bounding box center [302, 182] width 386 height 15
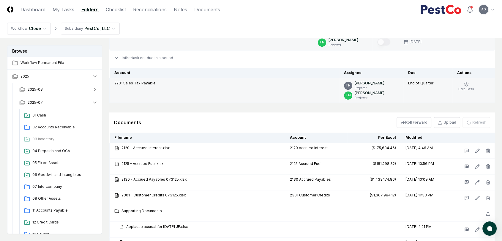
scroll to position [799, 0]
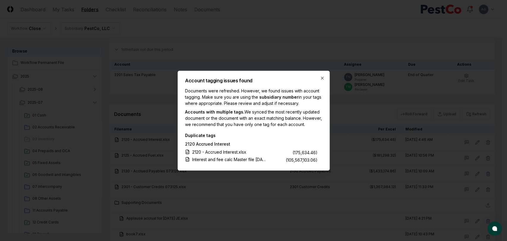
click at [319, 76] on div "Account tagging issues found Documents were refreshed. However, we found issues…" at bounding box center [254, 121] width 152 height 100
click at [323, 78] on icon "button" at bounding box center [322, 78] width 5 height 5
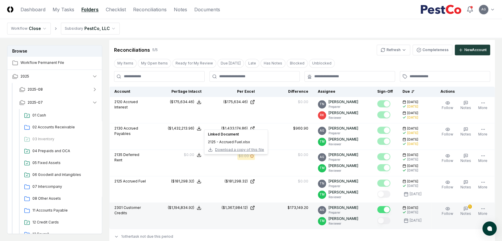
scroll to position [600, 0]
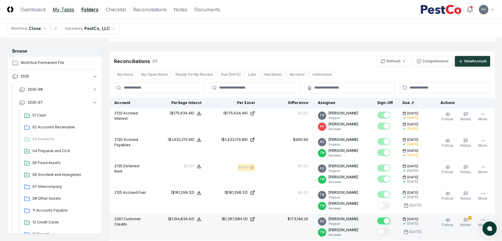
click at [70, 10] on link "My Tasks" at bounding box center [64, 9] width 22 height 7
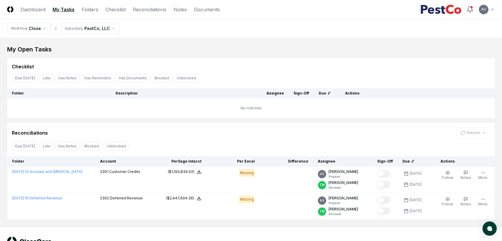
click at [60, 115] on td "No matches" at bounding box center [251, 108] width 488 height 20
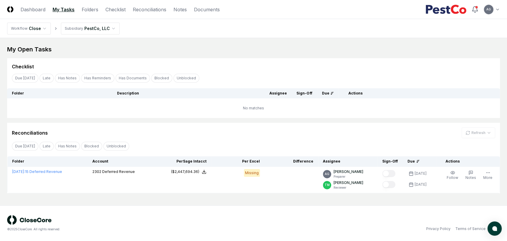
click at [169, 122] on div "My Open Tasks Cancel Reassign Checklist Due Today Late Has Notes Has Reminders …" at bounding box center [253, 119] width 493 height 148
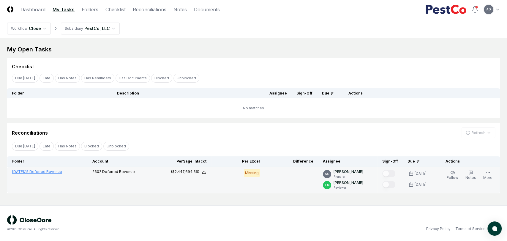
click at [48, 172] on link "July 2025 : 15 Deferred Revenue" at bounding box center [37, 171] width 50 height 4
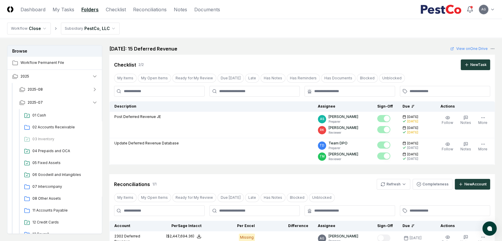
click at [253, 43] on main "Browse Workflow Permanent File 2025 2025-08 2025-07 01 Cash 02 Accounts Receiva…" at bounding box center [251, 179] width 502 height 283
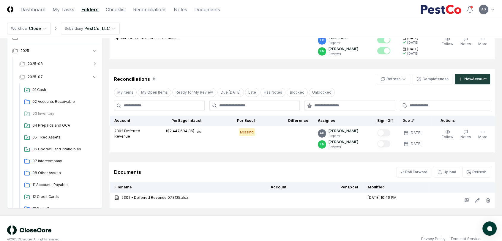
scroll to position [115, 0]
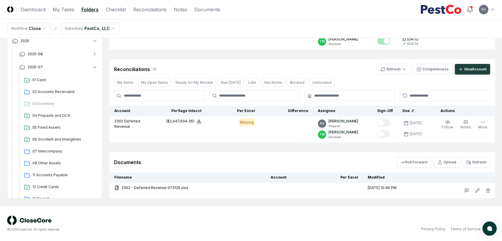
click at [301, 150] on div "Cancel Reassign July 2025: 15 Deferred Revenue View on One Drive Checklist 2 / …" at bounding box center [302, 64] width 386 height 268
click at [298, 158] on div "Documents Roll Forward Upload Refresh" at bounding box center [302, 162] width 376 height 11
click at [478, 166] on button "Refresh" at bounding box center [477, 162] width 28 height 11
click at [334, 158] on div "Documents Roll Forward Upload Refresh" at bounding box center [302, 162] width 376 height 11
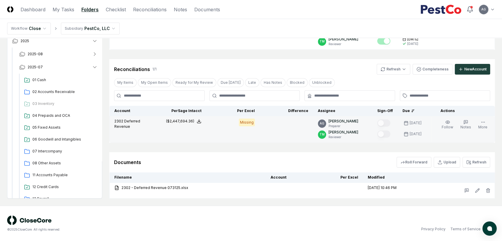
click at [253, 122] on div "Missing" at bounding box center [247, 123] width 16 height 8
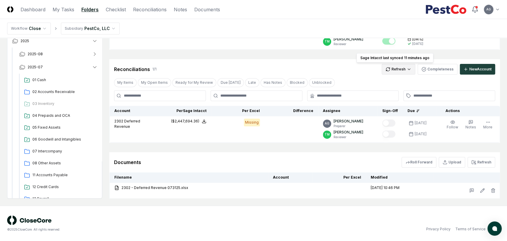
click at [401, 72] on html "CloseCore Dashboard My Tasks Folders Checklist Reconciliations Notes Documents …" at bounding box center [253, 63] width 507 height 356
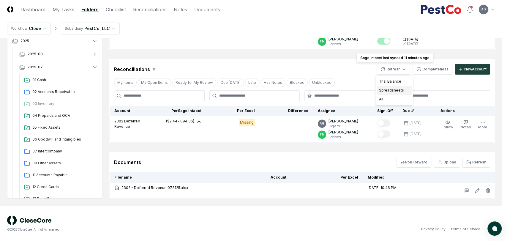
click at [397, 90] on div "Spreadsheets" at bounding box center [394, 90] width 35 height 9
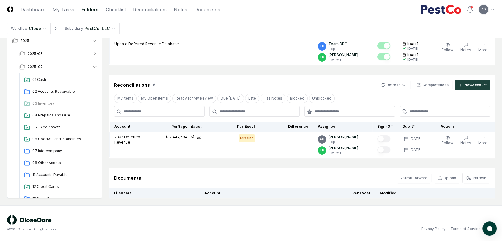
click at [355, 75] on div "Reconciliations 1 / 1 Refresh Completeness New Account" at bounding box center [302, 82] width 386 height 15
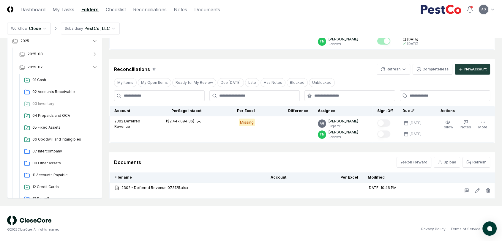
click at [353, 77] on div "My Items My Open Items Ready for My Review Due Today Late Has Notes Blocked Unb…" at bounding box center [302, 82] width 386 height 11
click at [293, 227] on div "Privacy Policy Terms of Service" at bounding box center [373, 229] width 244 height 5
click at [304, 225] on div "© 2025 CloseCore. All rights reserved. Privacy Policy Terms of Service" at bounding box center [251, 224] width 488 height 16
click at [295, 153] on div "Documents Roll Forward Upload Refresh" at bounding box center [302, 162] width 386 height 20
click at [279, 41] on td "Update Deferred Revenue Database" at bounding box center [212, 36] width 204 height 26
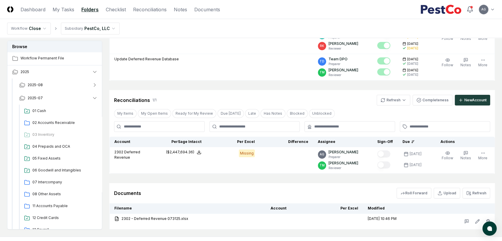
scroll to position [49, 0]
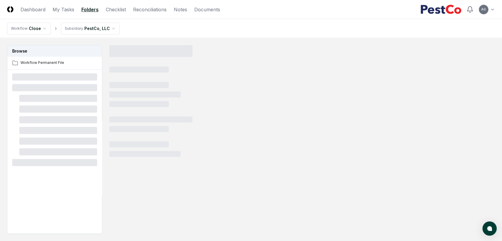
scroll to position [36, 0]
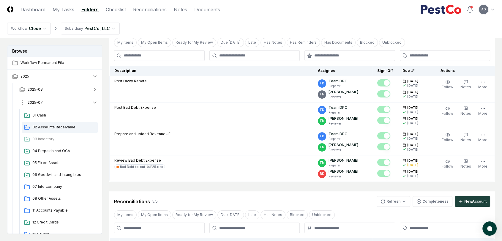
click at [54, 104] on button "2025-07" at bounding box center [59, 102] width 88 height 13
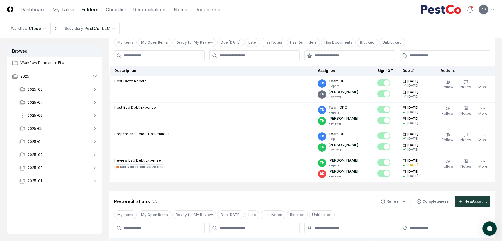
click at [54, 112] on button "2025-06" at bounding box center [59, 115] width 88 height 13
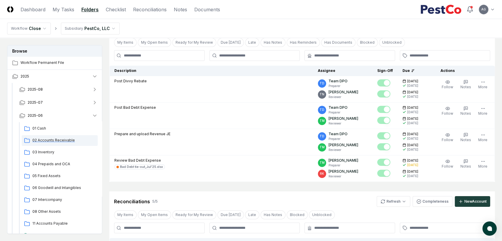
click at [52, 138] on span "02 Accounts Receivable" at bounding box center [63, 140] width 63 height 5
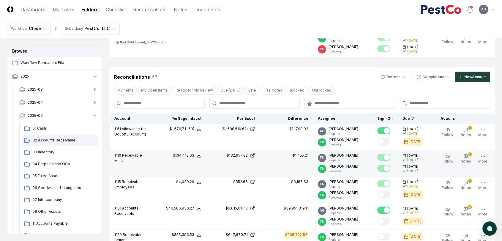
scroll to position [201, 0]
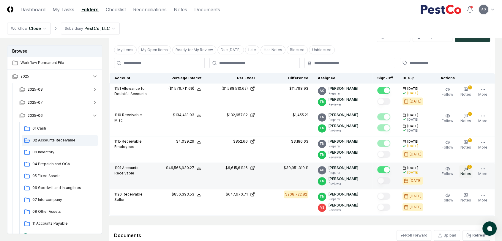
click at [469, 172] on span "Notes" at bounding box center [466, 174] width 11 height 4
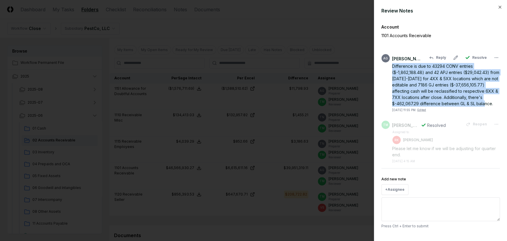
drag, startPoint x: 393, startPoint y: 65, endPoint x: 493, endPoint y: 105, distance: 107.7
click at [493, 105] on div "Difference is due to 43294 CONV entries ($-1,862,188.48) and 42 APJ entries ($2…" at bounding box center [446, 85] width 108 height 44
copy div "Difference is due to 43294 CONV entries ($-1,862,188.48) and 42 APJ entries ($2…"
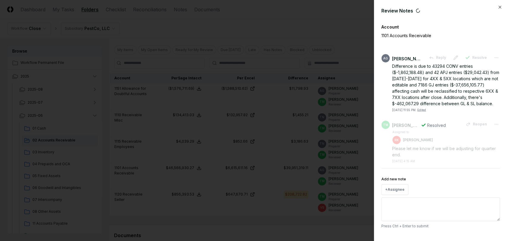
click at [306, 23] on div at bounding box center [253, 120] width 507 height 241
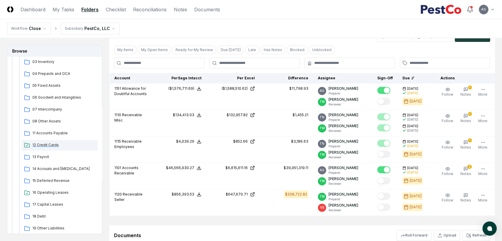
scroll to position [99, 0]
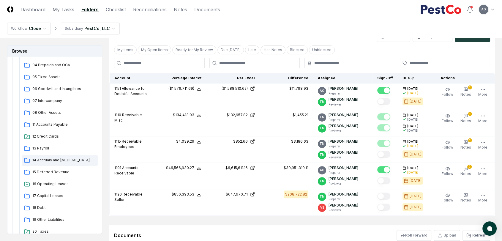
click at [58, 159] on span "14 Accruals and [MEDICAL_DATA]" at bounding box center [63, 160] width 63 height 5
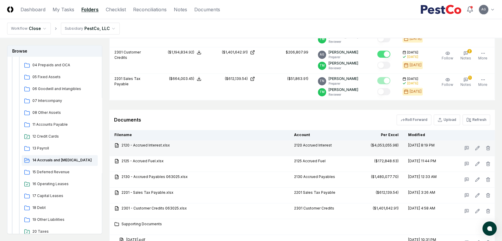
scroll to position [727, 0]
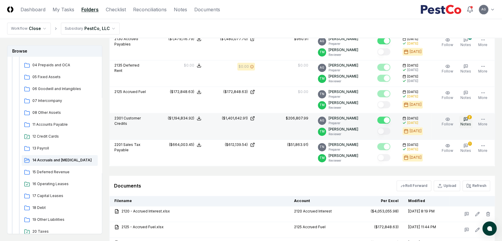
click at [469, 122] on span "Notes" at bounding box center [466, 124] width 11 height 4
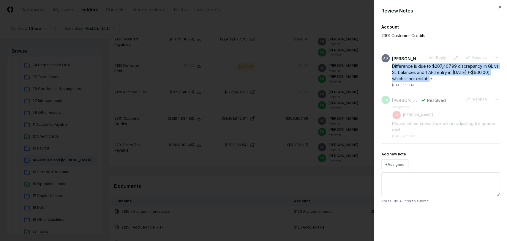
drag, startPoint x: 423, startPoint y: 79, endPoint x: 389, endPoint y: 67, distance: 35.8
click at [389, 67] on div "AG [PERSON_NAME] Reply Resolve Difference is due to $207,407.99 discrepancy in …" at bounding box center [441, 70] width 119 height 33
copy div "Difference is due to $207,407.99 discrepancy in GL vs SL balances and 1 APJ ent…"
click at [289, 180] on div at bounding box center [253, 120] width 507 height 241
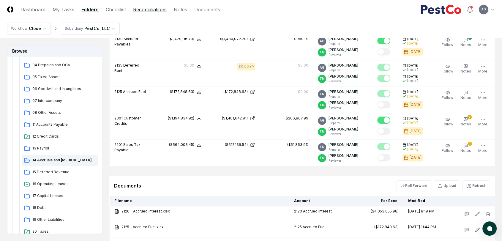
click at [154, 9] on link "Reconciliations" at bounding box center [150, 9] width 34 height 7
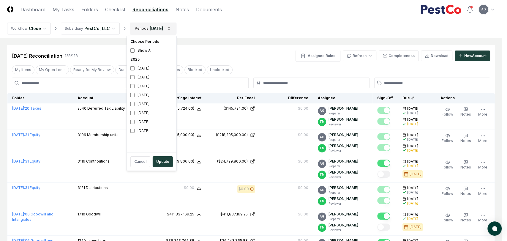
click at [147, 77] on div "[DATE]" at bounding box center [151, 77] width 47 height 9
click at [137, 86] on div "[DATE]" at bounding box center [151, 86] width 47 height 9
click at [158, 162] on button "Update" at bounding box center [163, 161] width 20 height 11
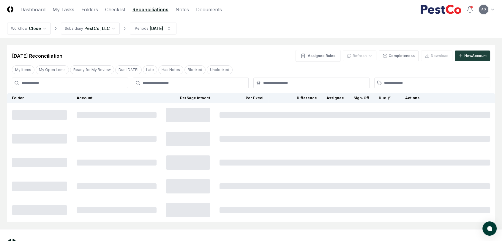
click at [268, 44] on main "Cancel Reassign [DATE] Reconciliation Assignee Rules Refresh Completeness Downl…" at bounding box center [251, 133] width 502 height 191
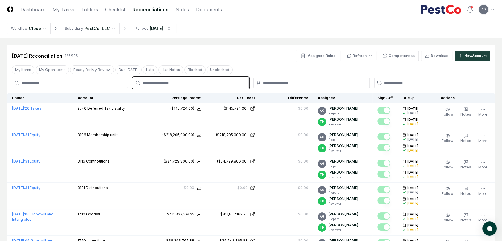
click at [221, 84] on input "text" at bounding box center [194, 82] width 103 height 5
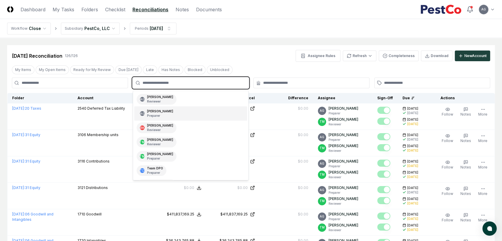
click at [202, 107] on div "AG [PERSON_NAME] Preparer" at bounding box center [190, 113] width 113 height 14
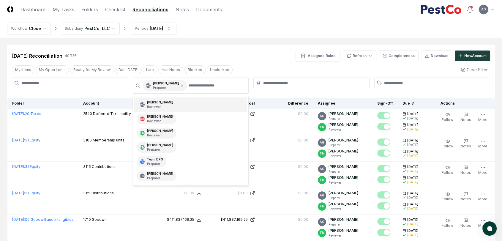
click at [252, 48] on div "[DATE] Reconciliation 40 / 126 Assignee Rules Refresh Completeness Download New…" at bounding box center [251, 53] width 488 height 17
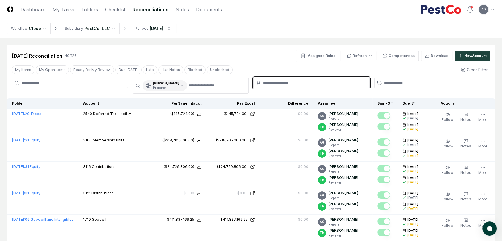
click at [268, 81] on input "text" at bounding box center [314, 82] width 103 height 5
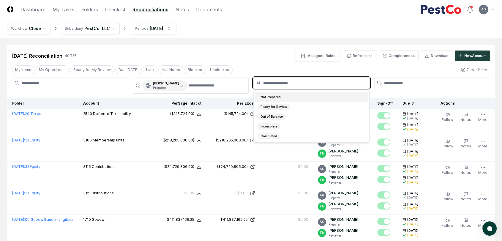
click at [282, 98] on div "Not Prepared" at bounding box center [311, 97] width 113 height 10
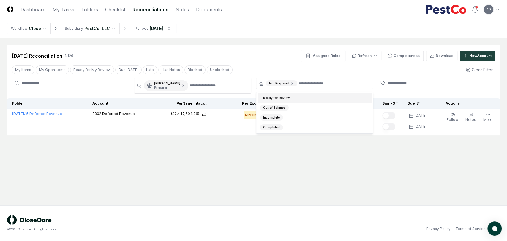
click at [239, 54] on div "[DATE] Reconciliation 1 / 126 Assignee Rules Refresh Completeness Download New …" at bounding box center [254, 56] width 484 height 12
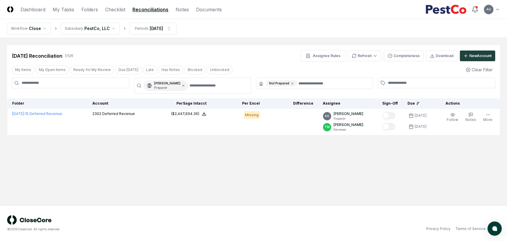
click at [245, 169] on main "Cancel Reassign [DATE] Reconciliation 1 / 126 Assignee Rules Refresh Completene…" at bounding box center [253, 121] width 507 height 167
click at [120, 10] on link "Checklist" at bounding box center [115, 9] width 20 height 7
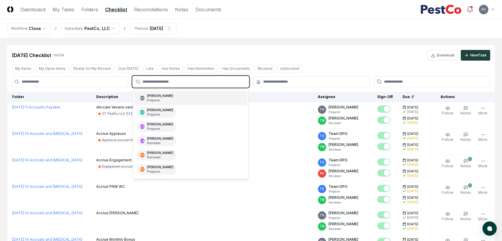
click at [189, 83] on input "text" at bounding box center [194, 81] width 103 height 5
click at [194, 101] on div "AG [PERSON_NAME] Preparer" at bounding box center [190, 98] width 113 height 14
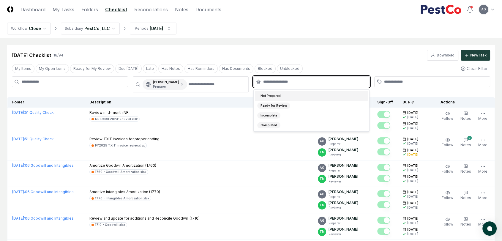
click at [285, 83] on input "text" at bounding box center [314, 81] width 103 height 5
click at [284, 97] on div "Not Prepared" at bounding box center [311, 96] width 113 height 10
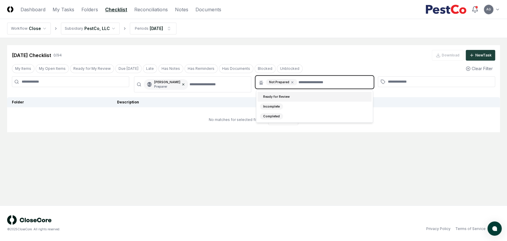
click at [185, 84] on icon at bounding box center [184, 85] width 4 height 4
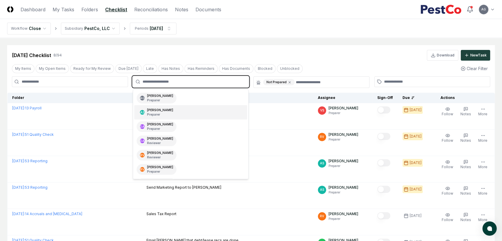
click at [191, 84] on input "text" at bounding box center [194, 81] width 103 height 5
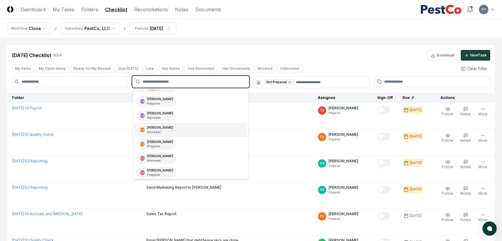
scroll to position [66, 0]
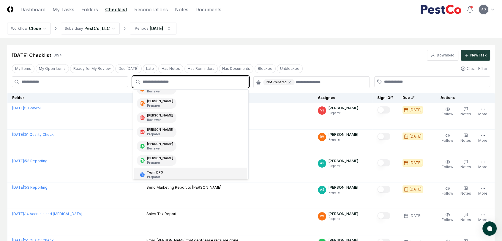
click at [175, 175] on div "TD Team DPO Preparer" at bounding box center [190, 175] width 113 height 14
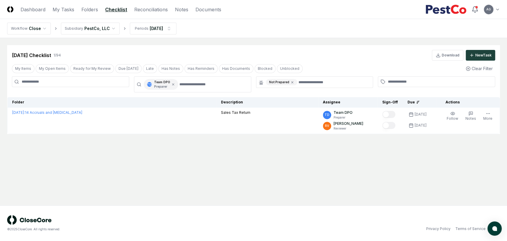
click at [275, 153] on main "Cancel Reassign [DATE] Checklist 1 / 94 Download New Task My Items My Open Item…" at bounding box center [253, 121] width 507 height 167
click at [157, 8] on link "Reconciliations" at bounding box center [151, 9] width 34 height 7
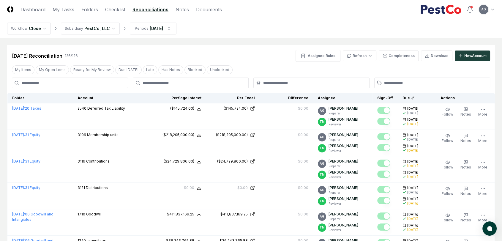
click at [193, 87] on div at bounding box center [191, 83] width 116 height 11
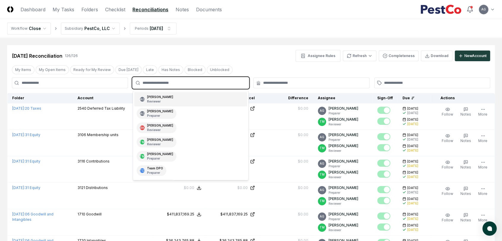
click at [193, 84] on input "text" at bounding box center [194, 82] width 103 height 5
click at [183, 168] on div "TD Team DPO Preparer" at bounding box center [190, 171] width 113 height 14
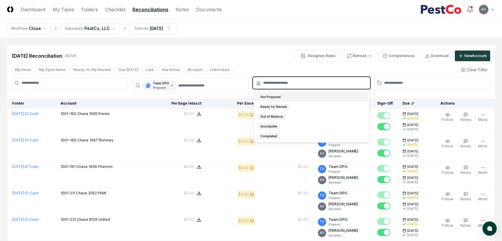
click at [309, 81] on input "text" at bounding box center [314, 82] width 103 height 5
click at [300, 96] on div "Not Prepared" at bounding box center [311, 97] width 113 height 10
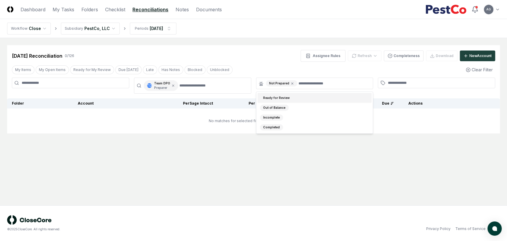
click at [254, 46] on div "[DATE] Reconciliation 0 / 126 Assignee Rules Refresh Completeness Download New …" at bounding box center [253, 53] width 493 height 17
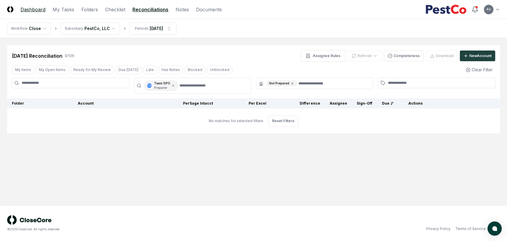
click at [41, 10] on link "Dashboard" at bounding box center [33, 9] width 25 height 7
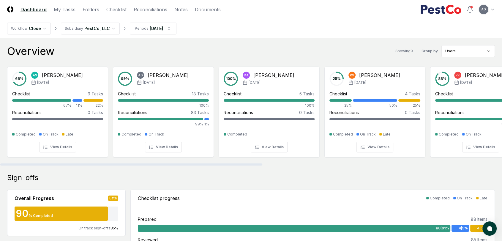
drag, startPoint x: 205, startPoint y: 165, endPoint x: 171, endPoint y: 172, distance: 35.2
click at [171, 166] on div at bounding box center [131, 165] width 262 height 2
click at [178, 177] on div "Sign-offs" at bounding box center [251, 178] width 488 height 10
click at [57, 9] on link "My Tasks" at bounding box center [65, 9] width 22 height 7
